Goal: Find specific page/section: Find specific page/section

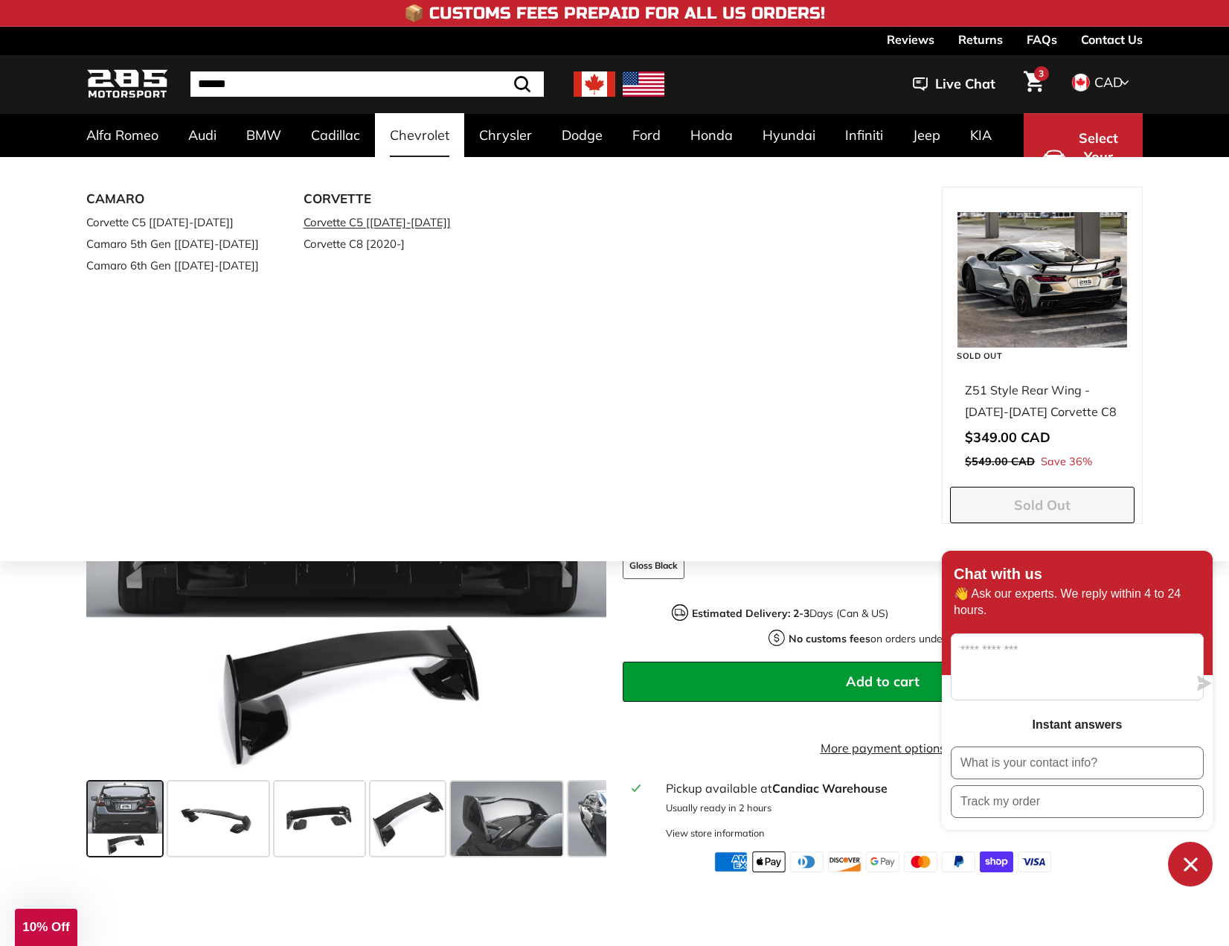
click at [356, 214] on link "Corvette C5 [[DATE]-[DATE]]" at bounding box center [392, 222] width 176 height 22
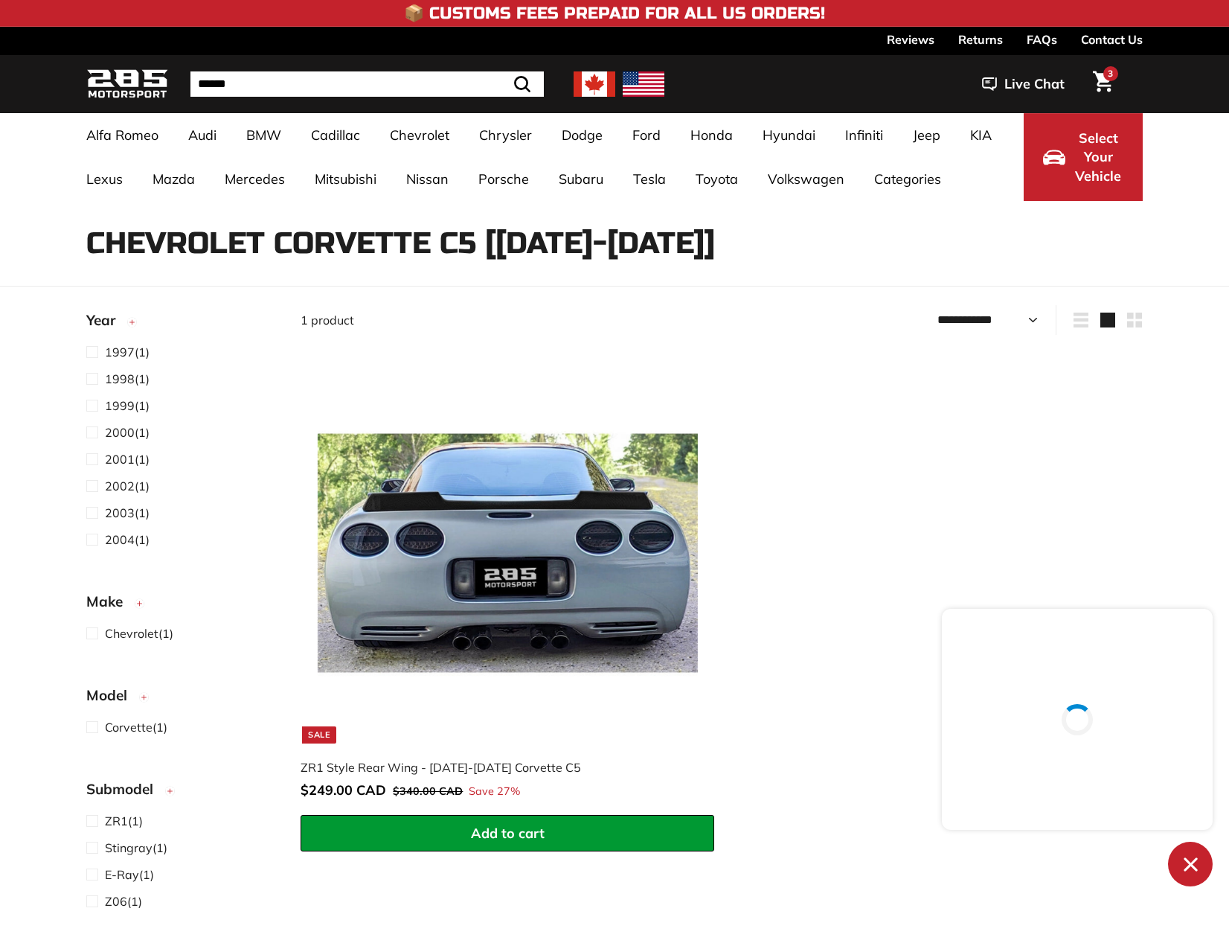
select select "**********"
